Goal: Transaction & Acquisition: Purchase product/service

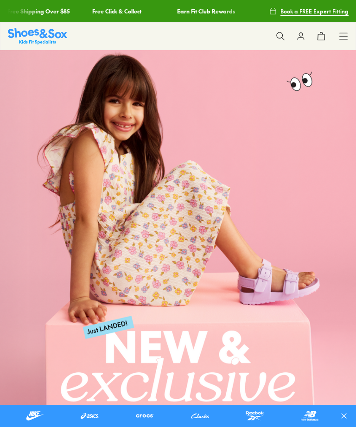
click at [338, 39] on div "Shop All Shop All Shop All New Arrivals Up to 40% Off Sale Online Only Best Sel…" at bounding box center [178, 36] width 356 height 28
click at [343, 37] on icon at bounding box center [343, 36] width 9 height 9
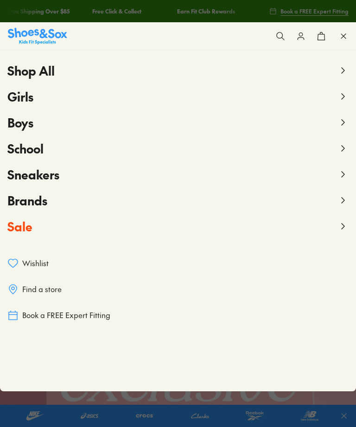
click at [343, 95] on icon at bounding box center [342, 96] width 11 height 11
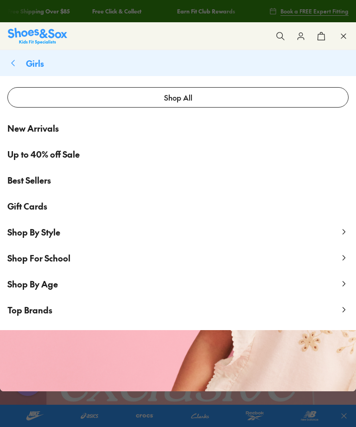
click at [310, 98] on link "Shop All" at bounding box center [177, 97] width 341 height 20
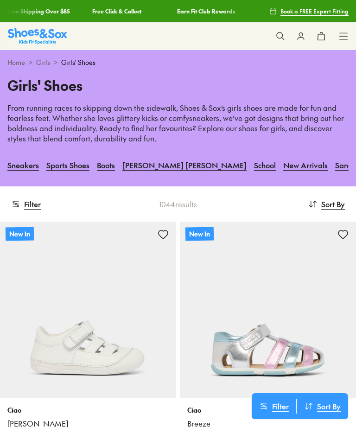
click at [29, 194] on button "Filter" at bounding box center [26, 204] width 30 height 20
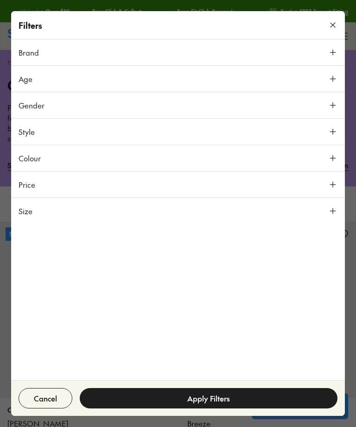
click at [331, 105] on icon at bounding box center [332, 105] width 9 height 9
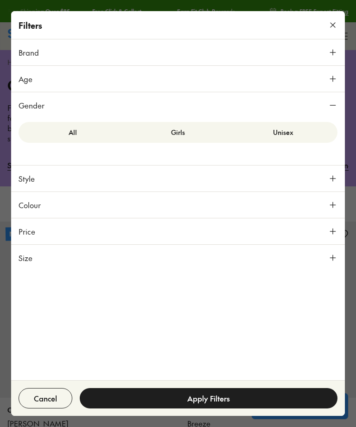
click at [191, 124] on label "Girls" at bounding box center [178, 132] width 105 height 17
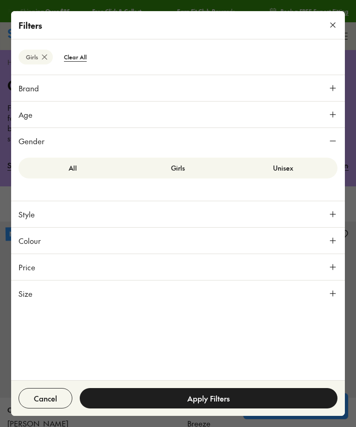
scroll to position [173, 0]
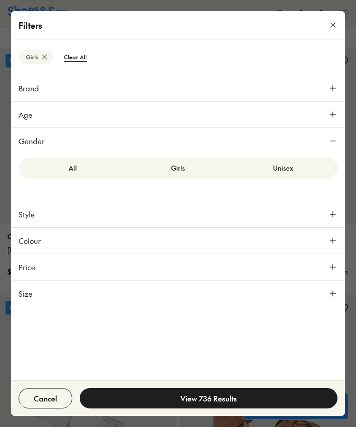
click at [292, 166] on label "Unisex" at bounding box center [282, 167] width 105 height 17
click at [83, 163] on label "All" at bounding box center [72, 167] width 105 height 17
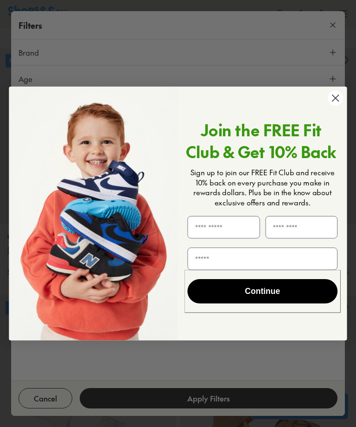
click at [339, 96] on circle "Close dialog" at bounding box center [335, 98] width 15 height 15
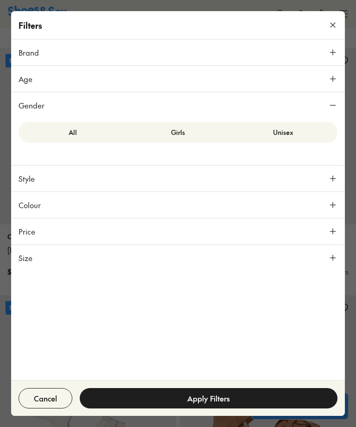
click at [330, 202] on icon at bounding box center [332, 204] width 9 height 9
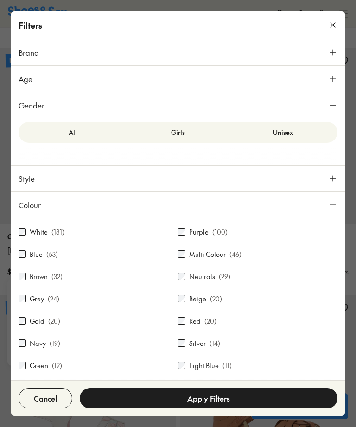
scroll to position [13, 0]
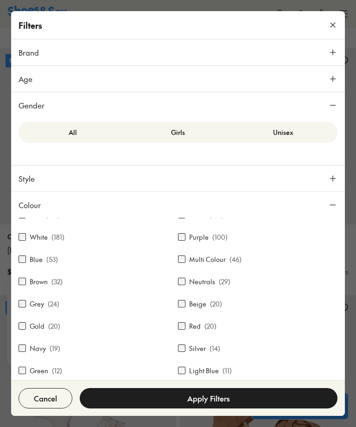
click at [33, 232] on label "White" at bounding box center [39, 237] width 18 height 10
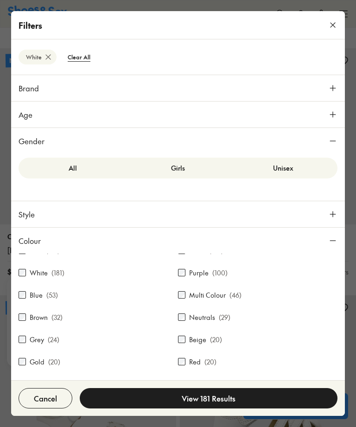
click at [237, 396] on button "View 181 Results" at bounding box center [209, 398] width 258 height 20
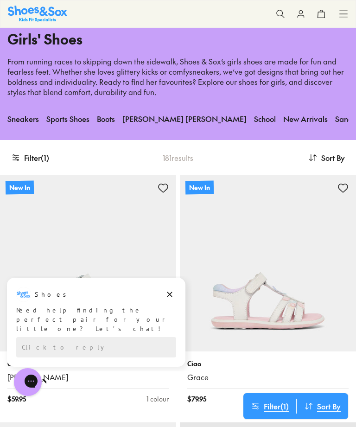
scroll to position [46, 0]
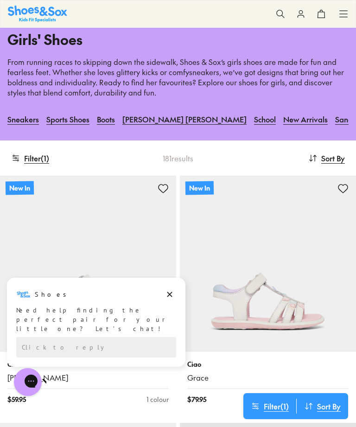
click at [41, 150] on button "Filter ( 1 )" at bounding box center [30, 158] width 38 height 20
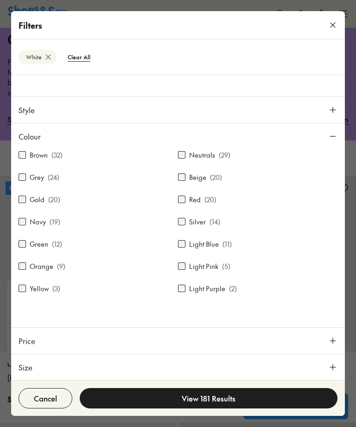
scroll to position [104, 0]
click at [333, 367] on use at bounding box center [333, 367] width 6 height 6
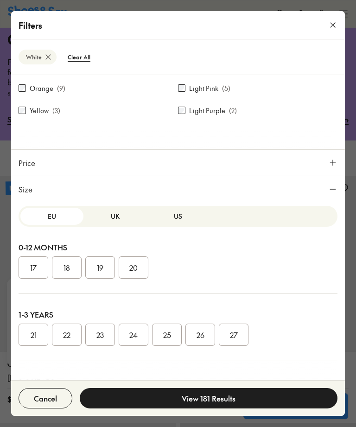
scroll to position [0, 0]
click at [177, 216] on button "US" at bounding box center [177, 216] width 63 height 17
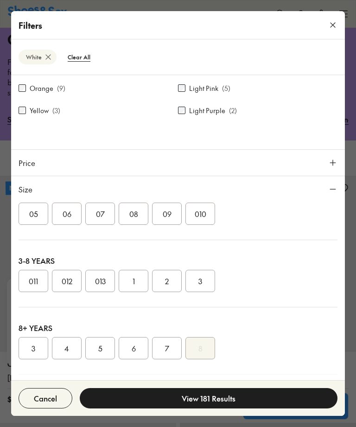
scroll to position [119, 0]
click at [105, 276] on button "013" at bounding box center [100, 283] width 30 height 22
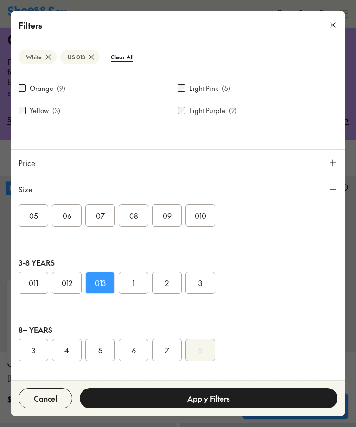
scroll to position [173, 0]
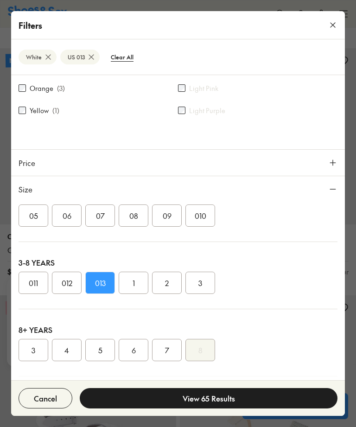
click at [136, 281] on button "1" at bounding box center [134, 283] width 30 height 22
click at [238, 400] on button "View 75 Results" at bounding box center [209, 398] width 258 height 20
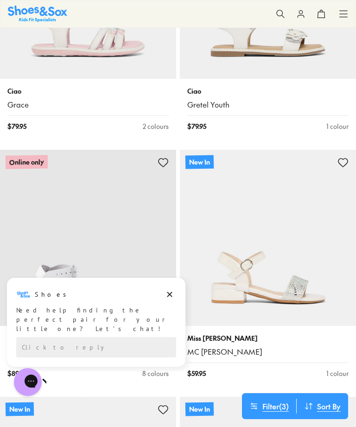
scroll to position [321, 0]
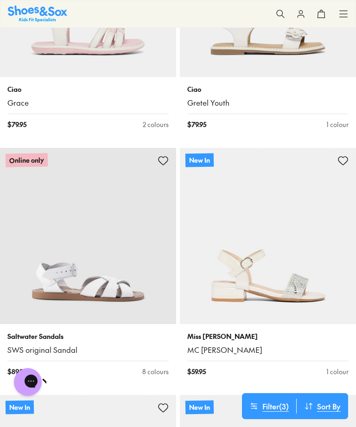
click at [167, 321] on img at bounding box center [88, 236] width 176 height 176
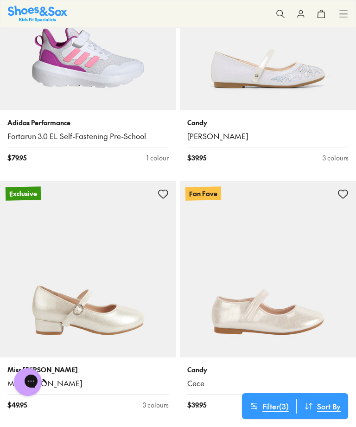
scroll to position [3500, 0]
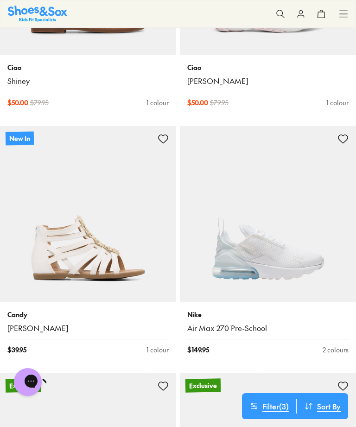
scroll to position [7507, 0]
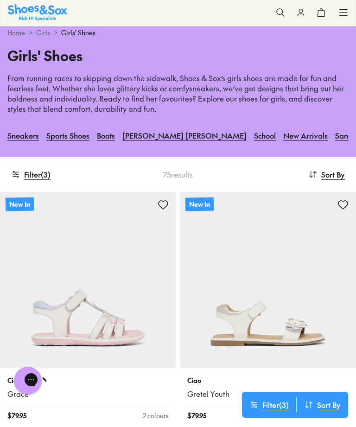
scroll to position [30, 0]
